Goal: Task Accomplishment & Management: Manage account settings

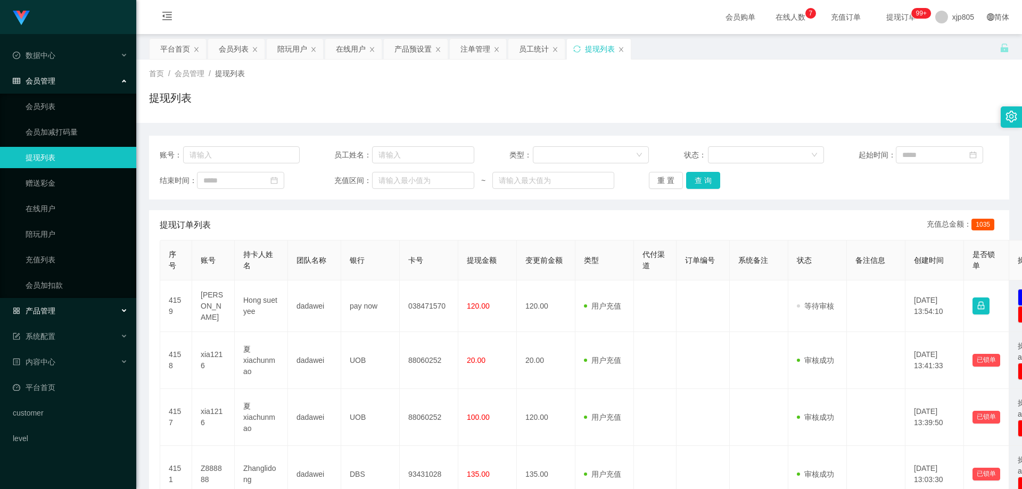
click at [60, 308] on div "产品管理" at bounding box center [68, 310] width 136 height 21
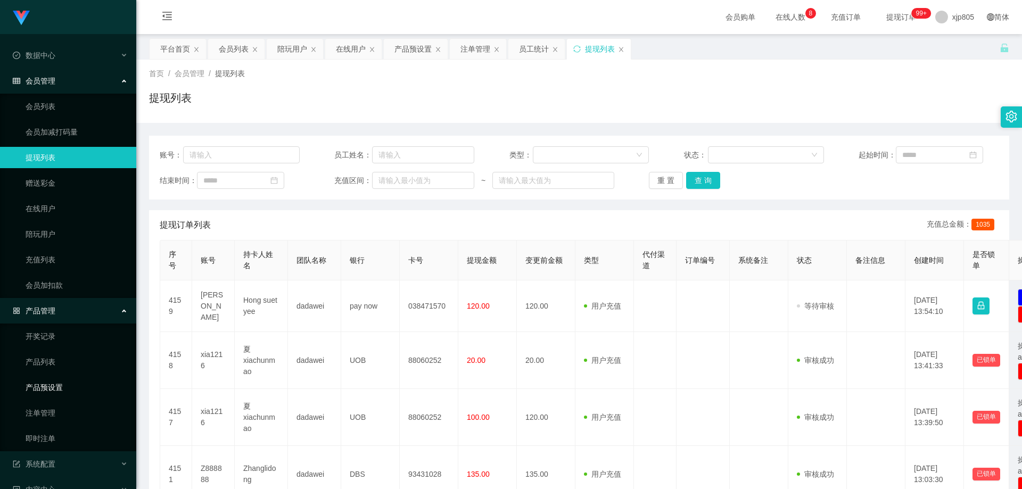
click at [65, 390] on link "产品预设置" at bounding box center [77, 387] width 102 height 21
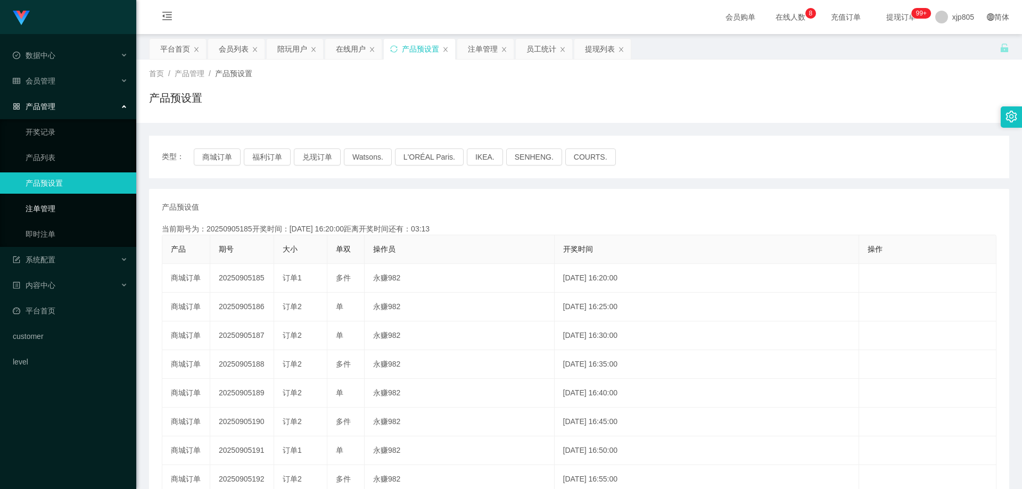
click at [40, 201] on link "注单管理" at bounding box center [77, 208] width 102 height 21
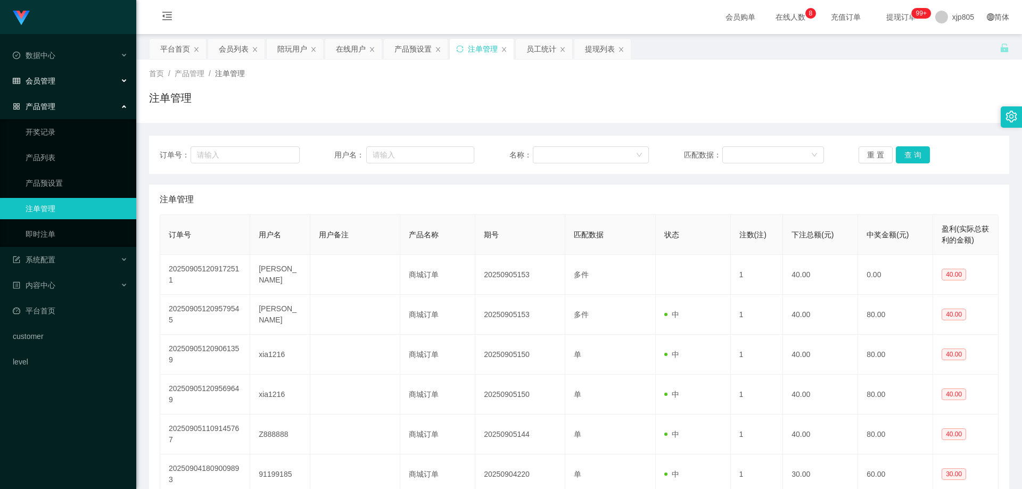
click at [50, 80] on span "会员管理" at bounding box center [34, 81] width 43 height 9
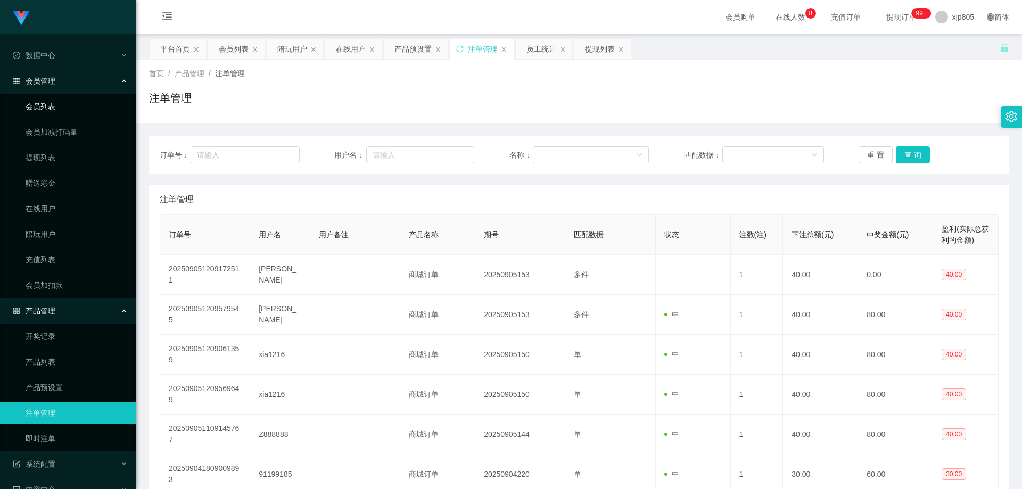
click at [53, 102] on link "会员列表" at bounding box center [77, 106] width 102 height 21
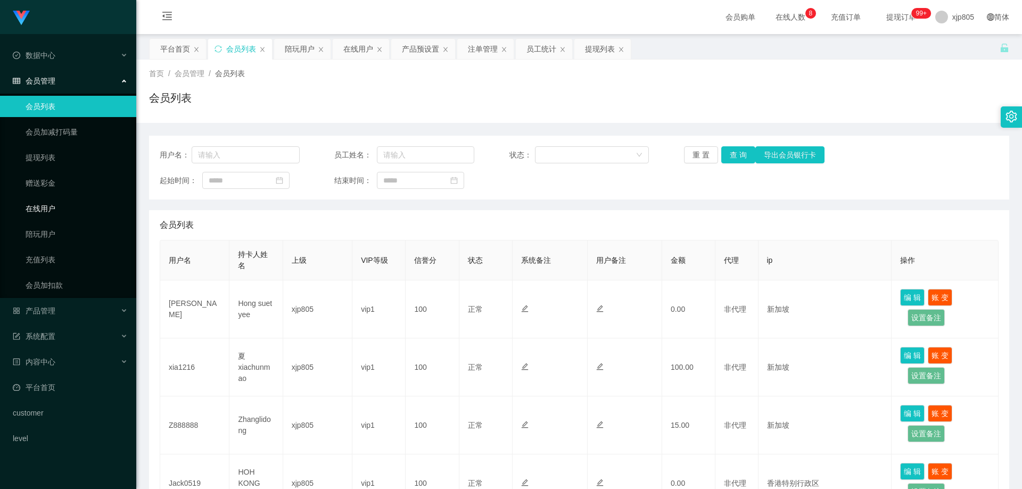
click at [48, 208] on link "在线用户" at bounding box center [77, 208] width 102 height 21
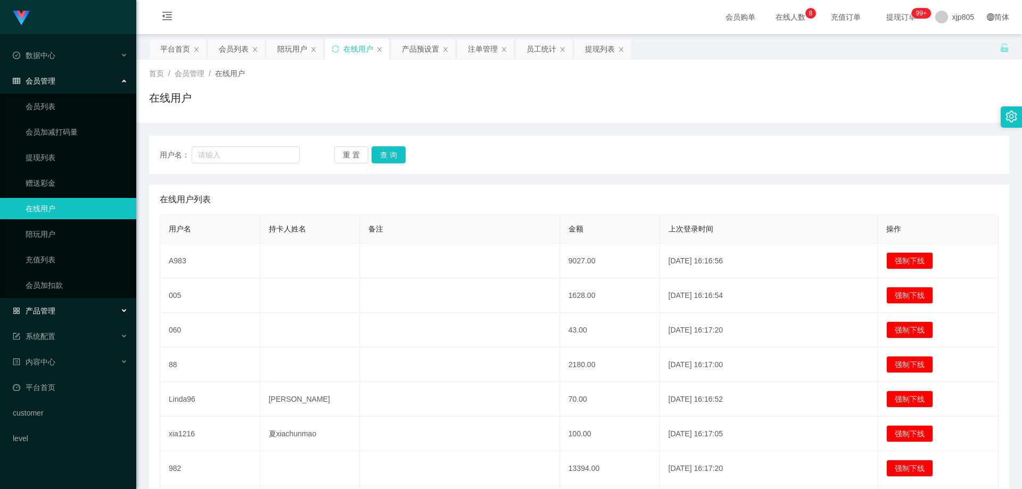
click at [54, 311] on span "产品管理" at bounding box center [34, 311] width 43 height 9
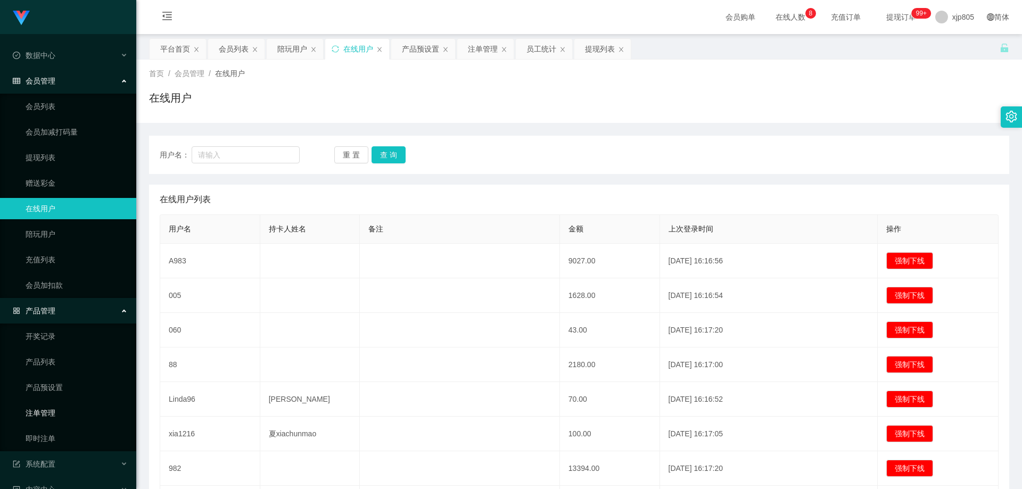
click at [46, 417] on link "注单管理" at bounding box center [77, 413] width 102 height 21
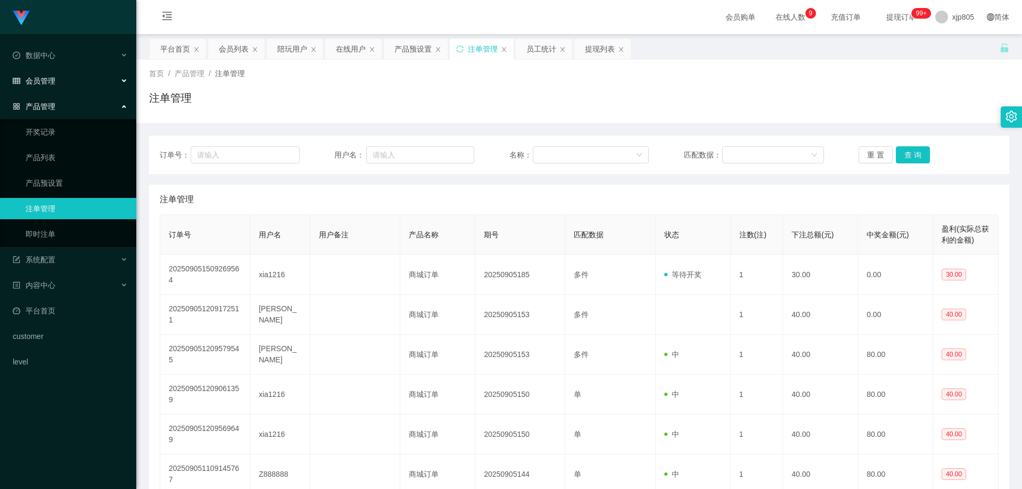
click at [51, 85] on span "会员管理" at bounding box center [34, 81] width 43 height 9
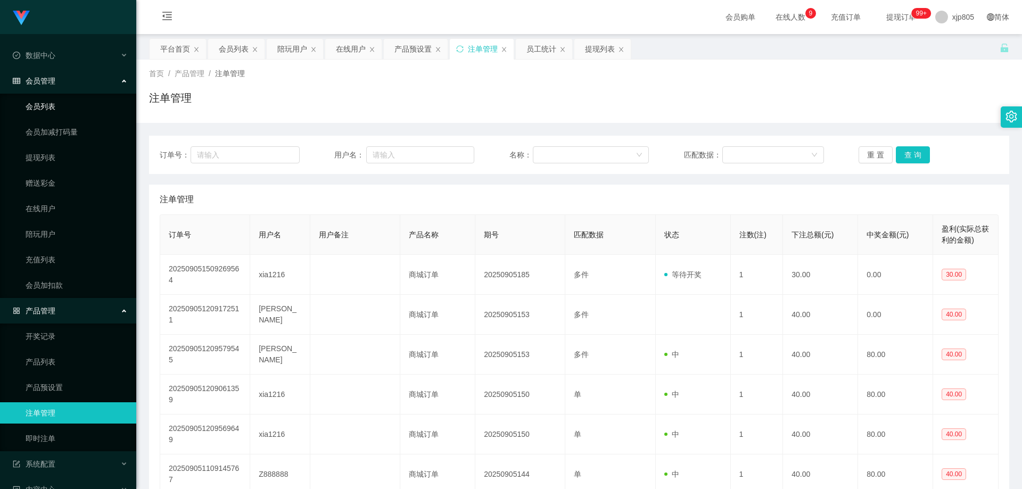
click at [52, 104] on link "会员列表" at bounding box center [77, 106] width 102 height 21
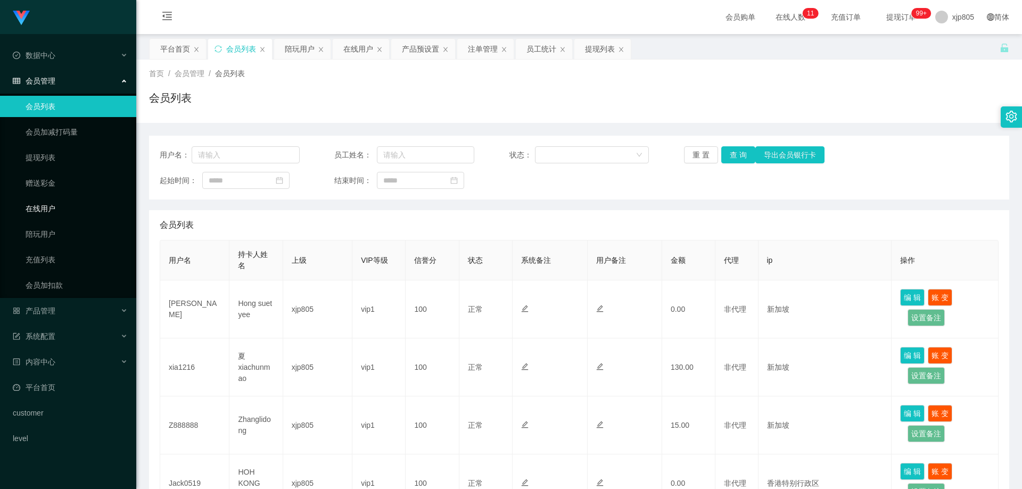
drag, startPoint x: 52, startPoint y: 209, endPoint x: 72, endPoint y: 191, distance: 27.5
click at [53, 209] on link "在线用户" at bounding box center [77, 208] width 102 height 21
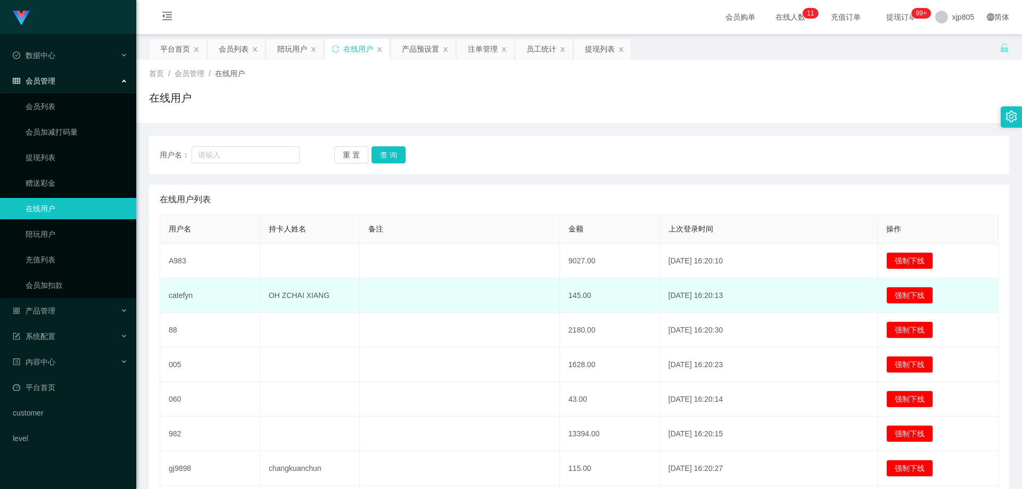
scroll to position [184, 0]
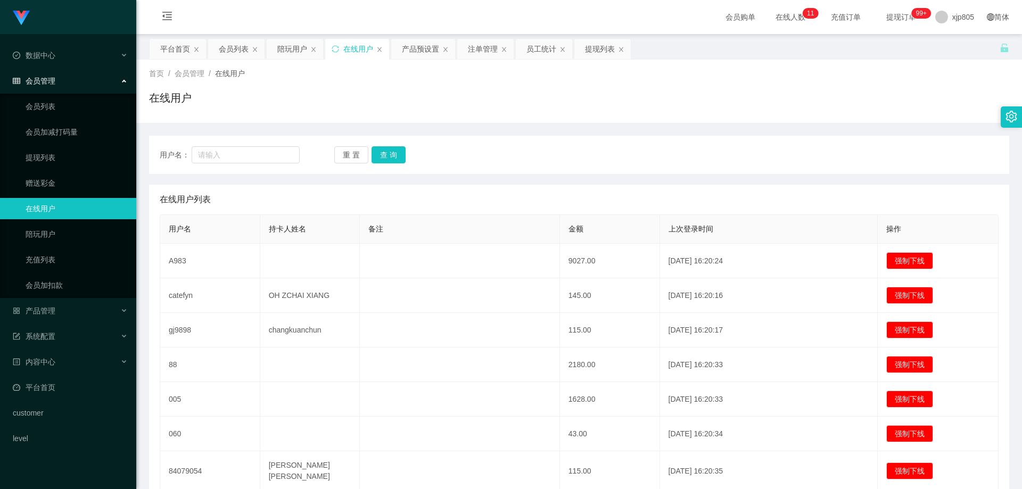
scroll to position [160, 0]
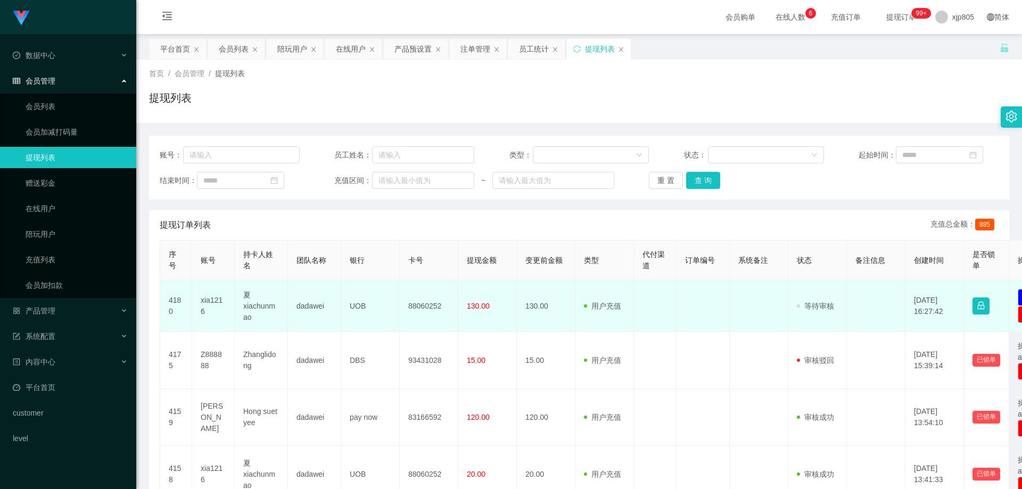
click at [211, 300] on td "xia1216" at bounding box center [213, 307] width 43 height 52
copy td "xia1216"
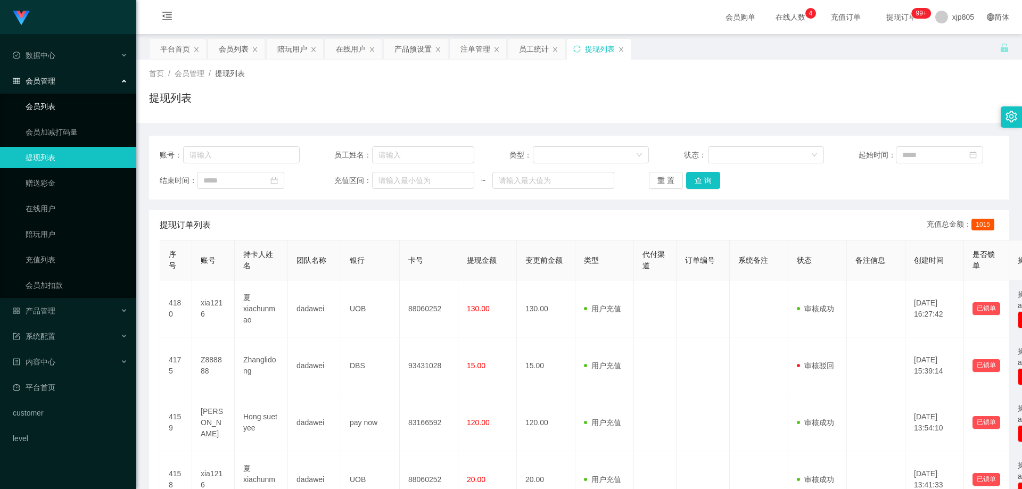
click at [59, 105] on link "会员列表" at bounding box center [77, 106] width 102 height 21
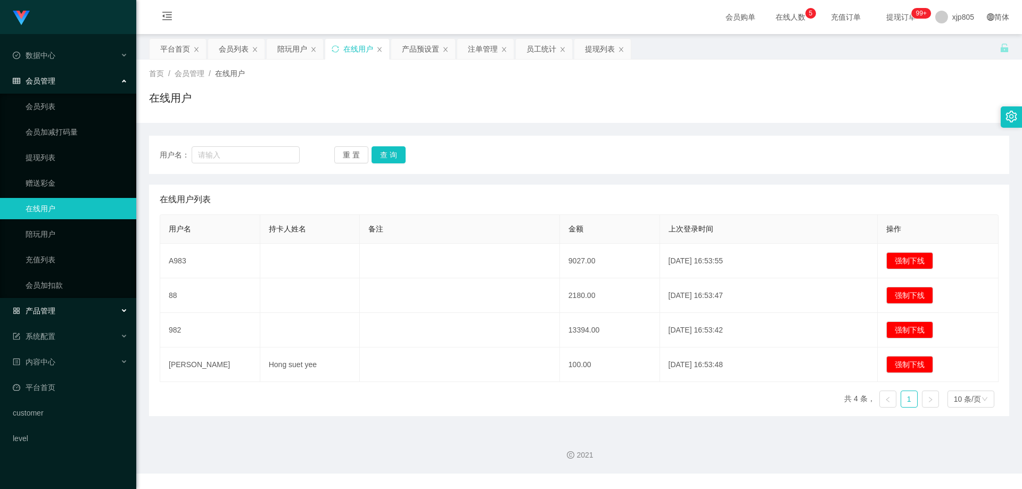
click at [52, 305] on div "产品管理" at bounding box center [68, 310] width 136 height 21
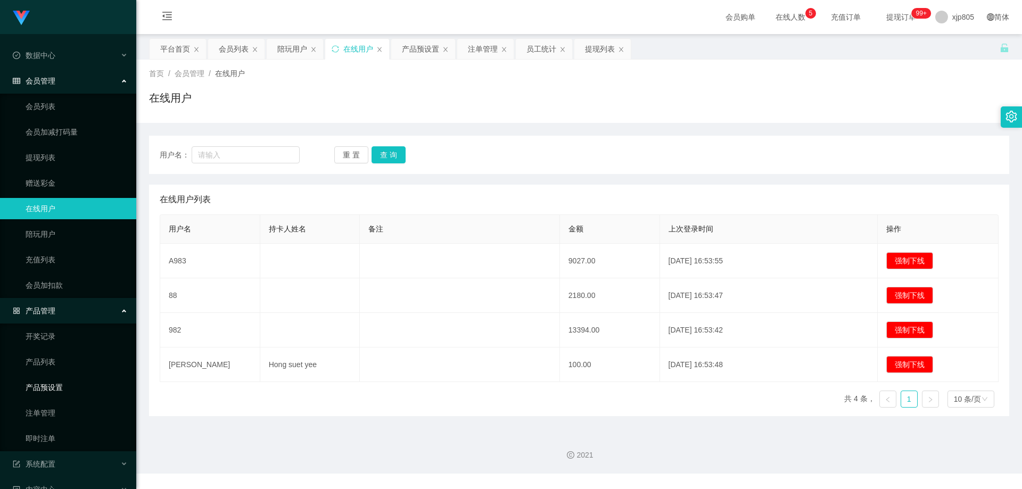
click at [59, 391] on link "产品预设置" at bounding box center [77, 387] width 102 height 21
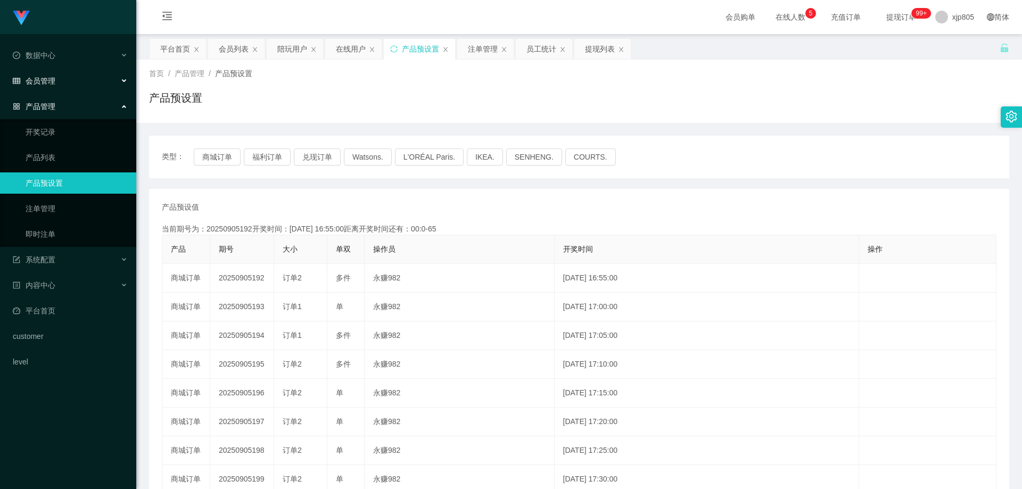
click at [57, 81] on div "会员管理" at bounding box center [68, 80] width 136 height 21
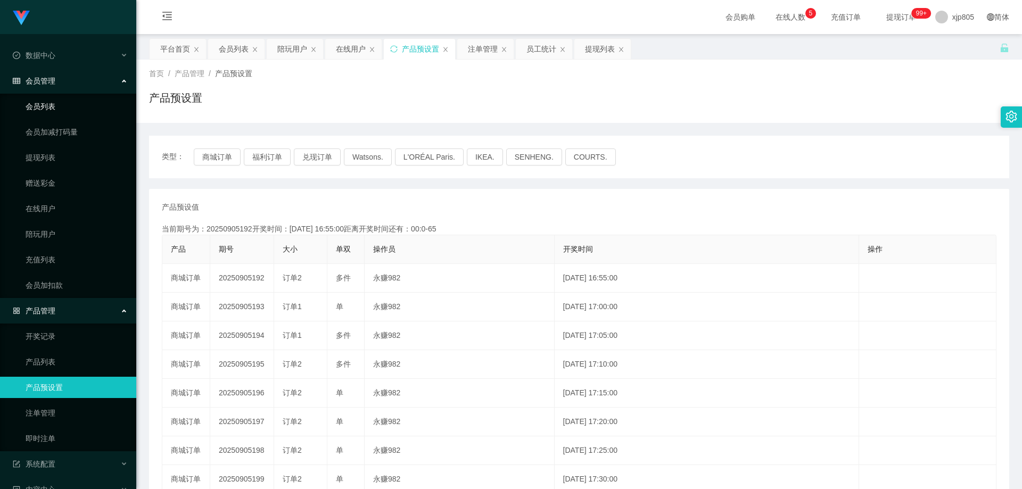
click at [59, 104] on link "会员列表" at bounding box center [77, 106] width 102 height 21
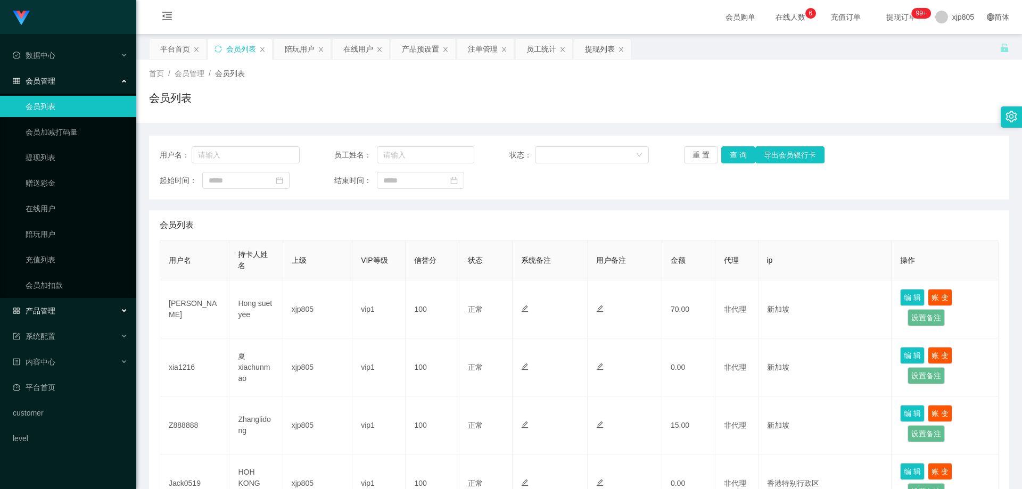
click at [64, 319] on div "产品管理" at bounding box center [68, 310] width 136 height 21
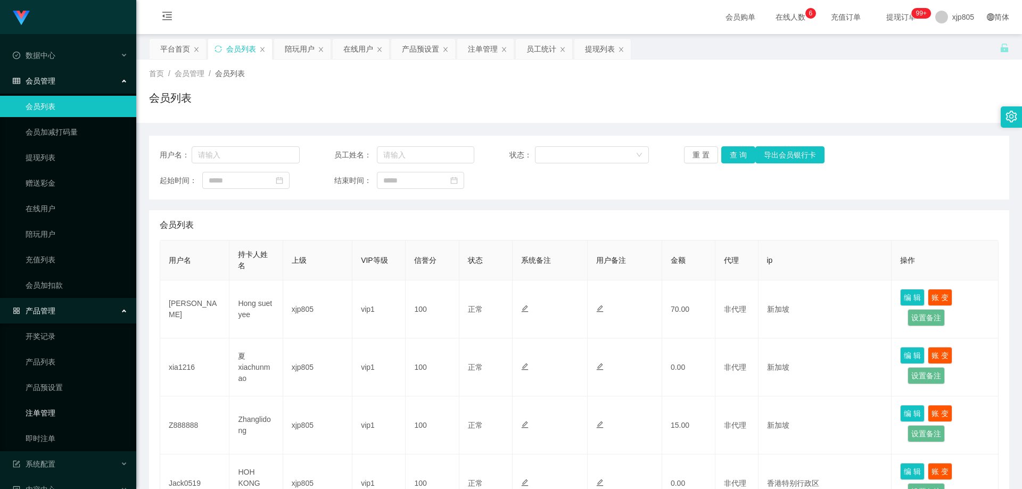
click at [51, 419] on link "注单管理" at bounding box center [77, 413] width 102 height 21
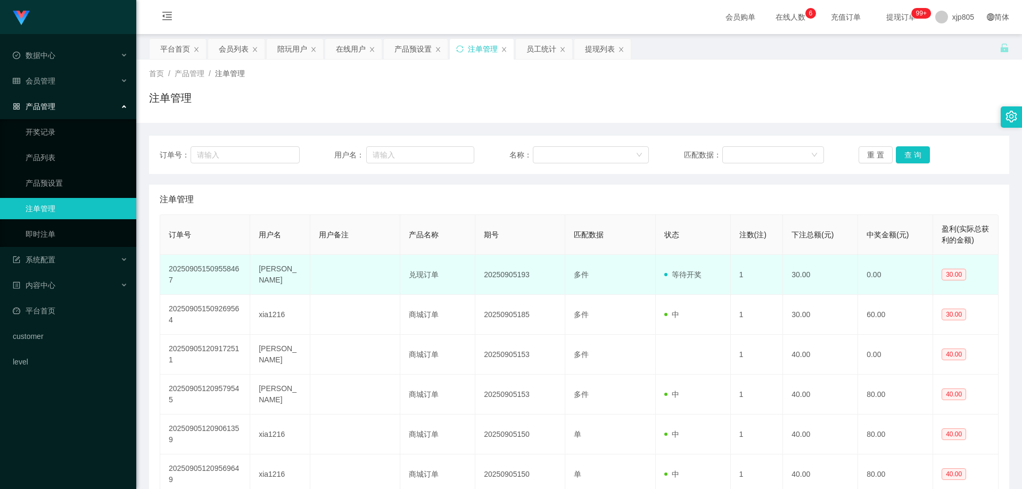
click at [264, 277] on td "[PERSON_NAME]" at bounding box center [280, 275] width 60 height 40
copy td "[PERSON_NAME]"
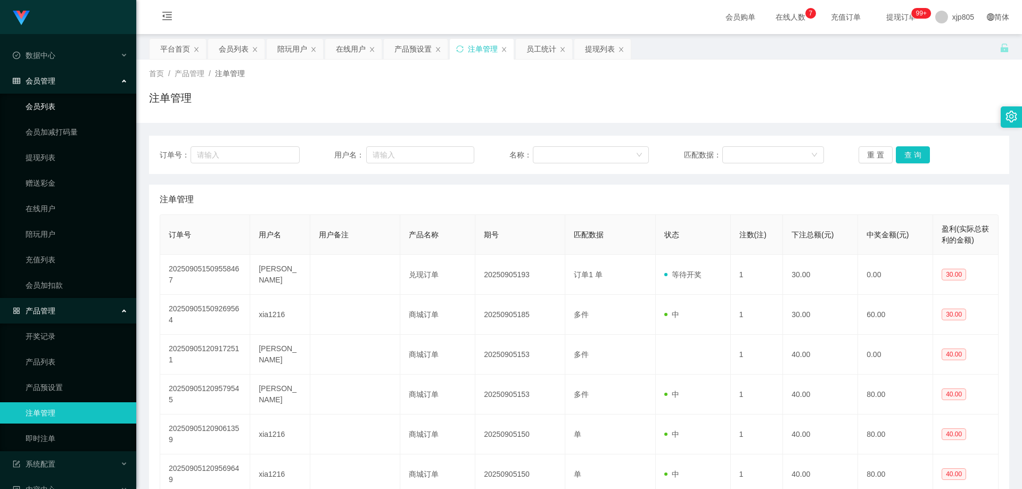
click at [49, 106] on link "会员列表" at bounding box center [77, 106] width 102 height 21
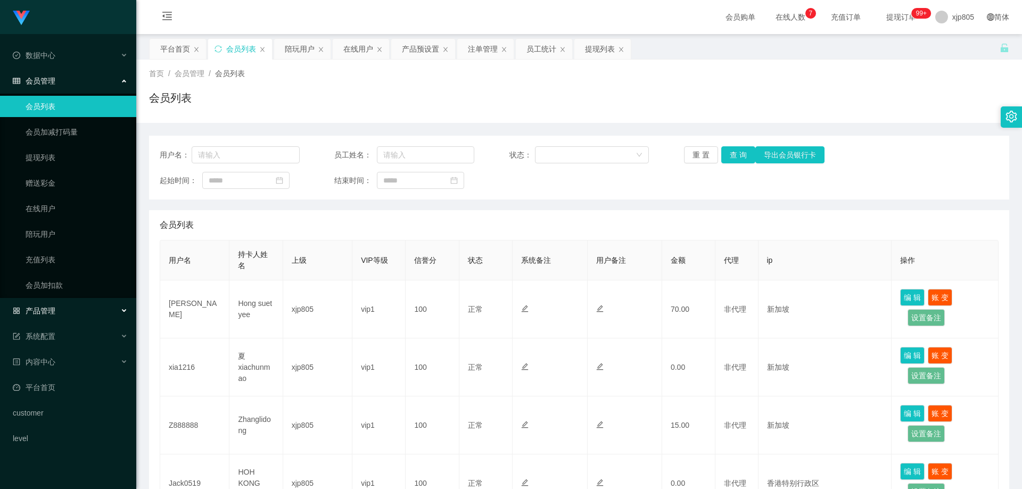
click at [47, 313] on span "产品管理" at bounding box center [34, 311] width 43 height 9
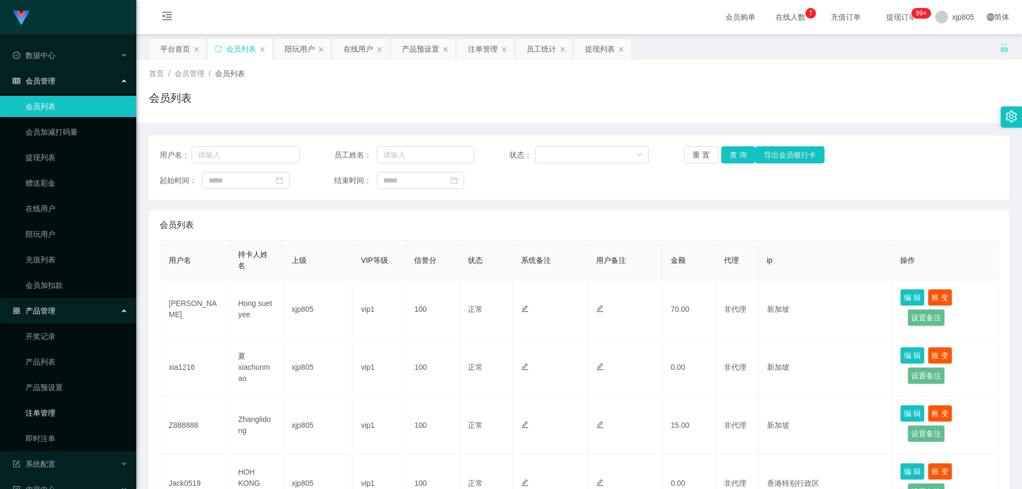
click at [47, 415] on link "注单管理" at bounding box center [77, 413] width 102 height 21
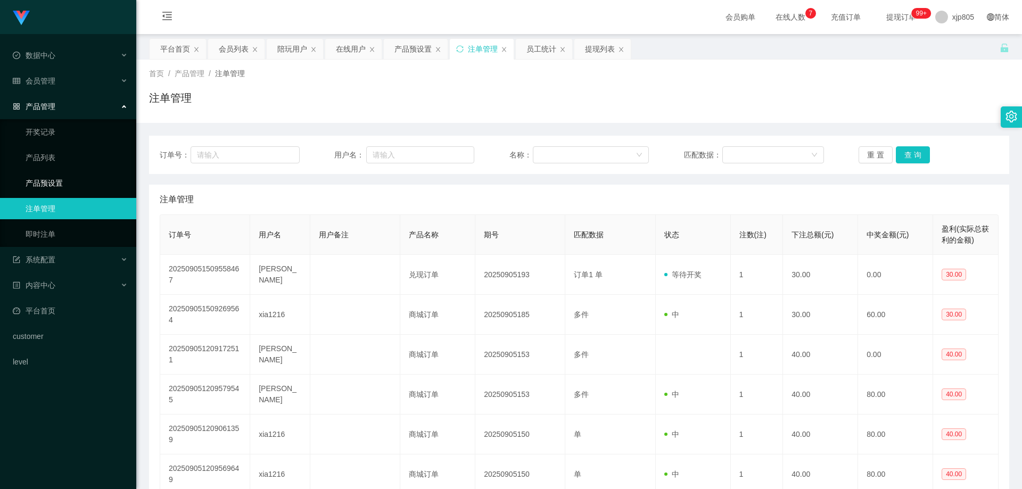
click at [52, 177] on link "产品预设置" at bounding box center [77, 183] width 102 height 21
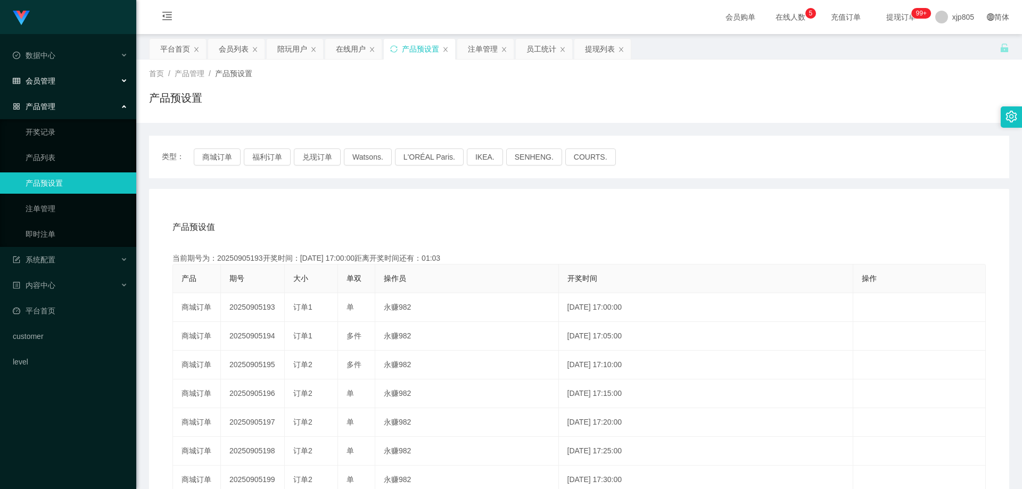
click at [55, 83] on span "会员管理" at bounding box center [34, 81] width 43 height 9
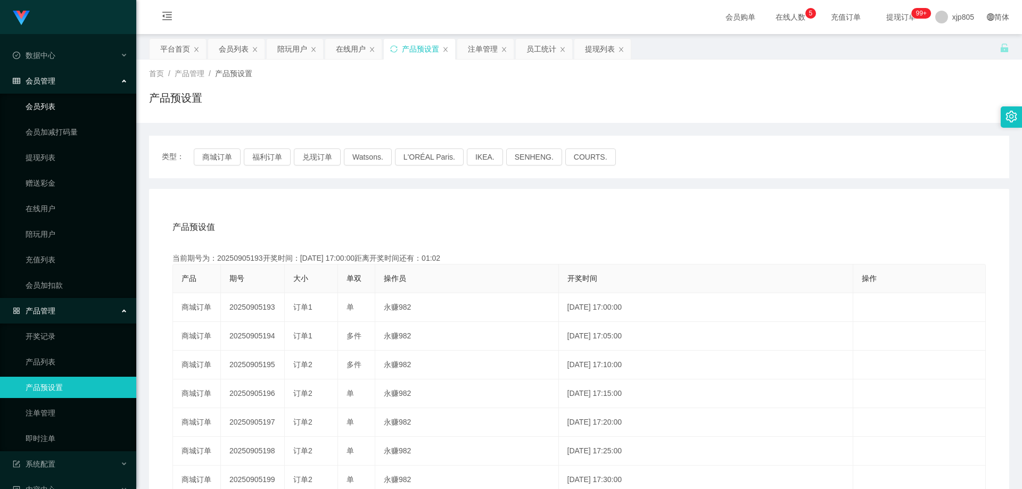
click at [53, 106] on link "会员列表" at bounding box center [77, 106] width 102 height 21
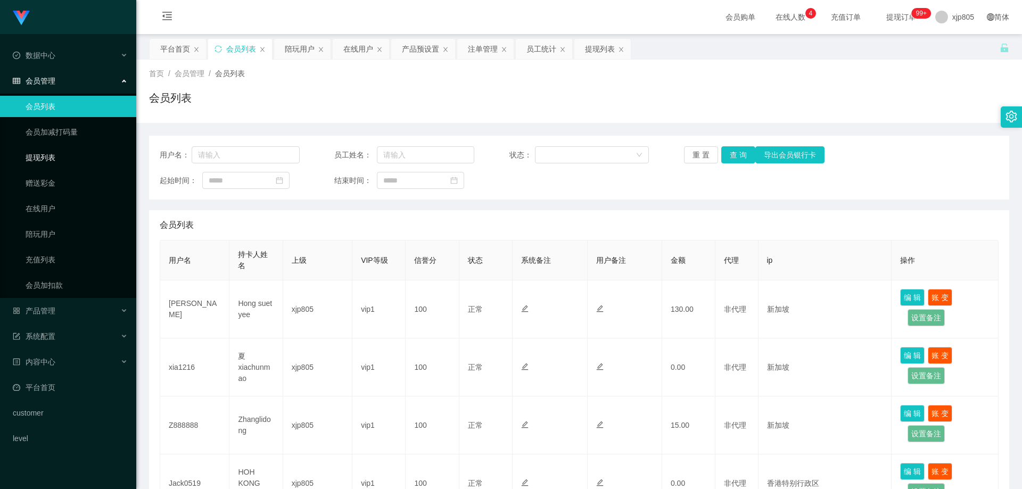
click at [48, 164] on link "提现列表" at bounding box center [77, 157] width 102 height 21
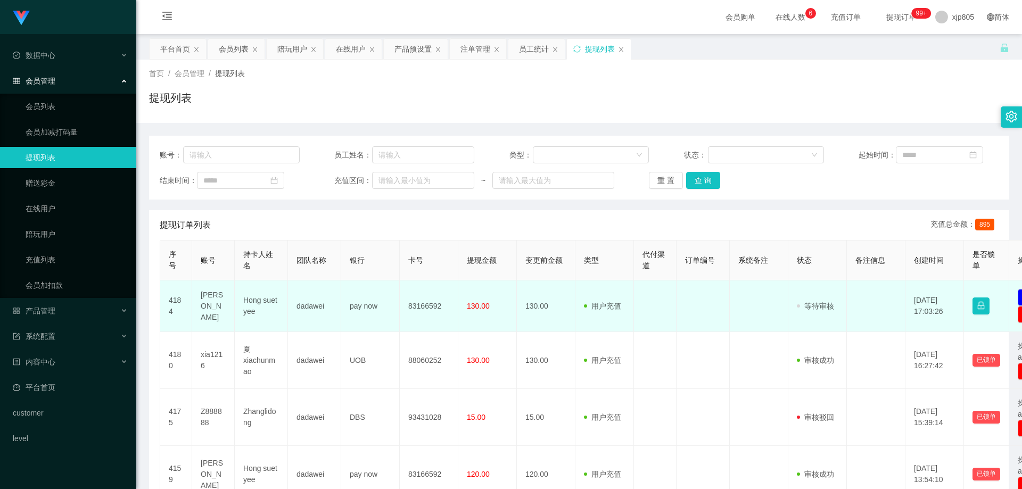
click at [210, 306] on td "[PERSON_NAME]" at bounding box center [213, 307] width 43 height 52
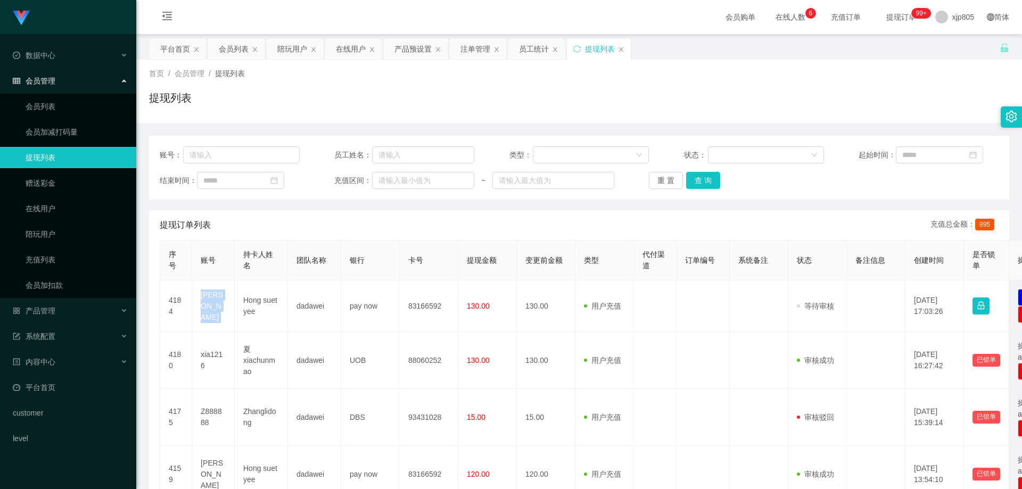
copy td "[PERSON_NAME]"
